Goal: Find specific page/section: Find specific page/section

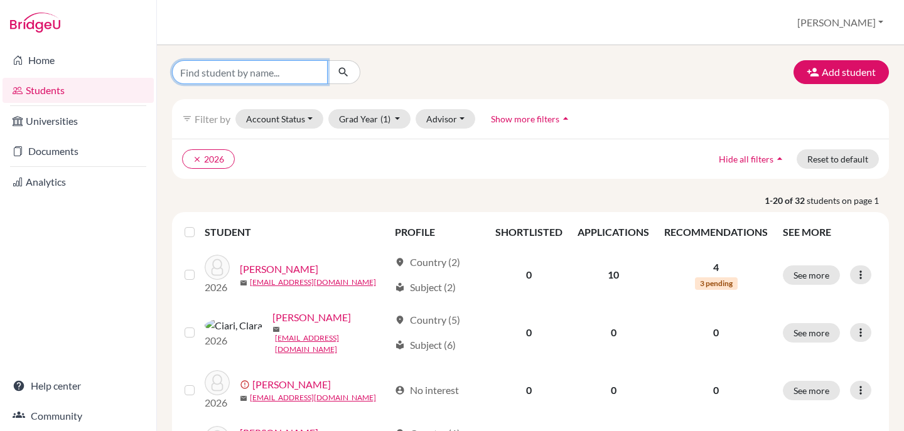
click at [289, 76] on input "Find student by name..." at bounding box center [250, 72] width 156 height 24
type input "[PERSON_NAME]"
click at [349, 66] on icon "submit" at bounding box center [343, 72] width 13 height 13
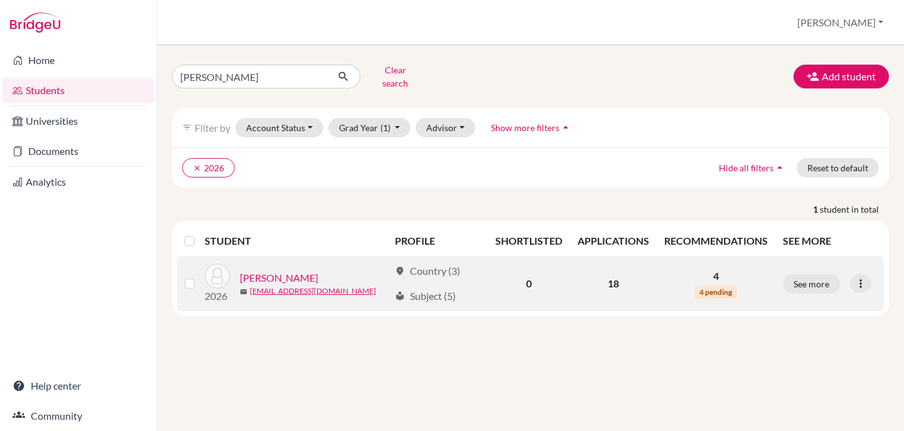
click at [276, 270] on link "[PERSON_NAME]" at bounding box center [279, 277] width 78 height 15
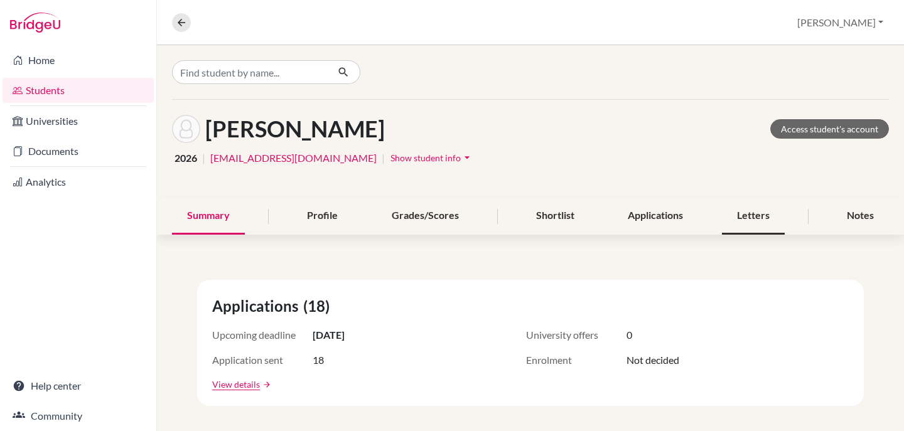
click at [751, 214] on div "Letters" at bounding box center [753, 216] width 63 height 37
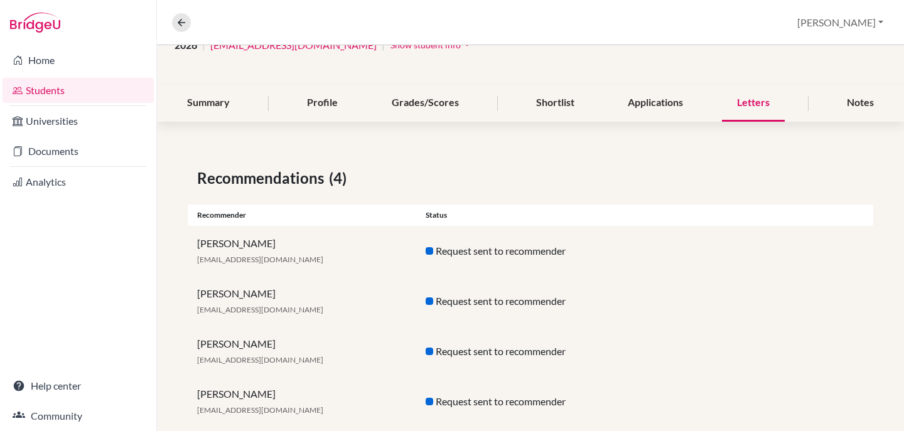
scroll to position [138, 0]
